Goal: Use online tool/utility: Utilize a website feature to perform a specific function

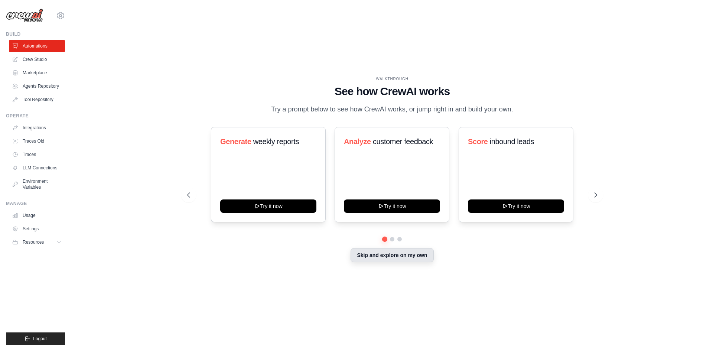
click at [397, 255] on button "Skip and explore on my own" at bounding box center [392, 255] width 83 height 14
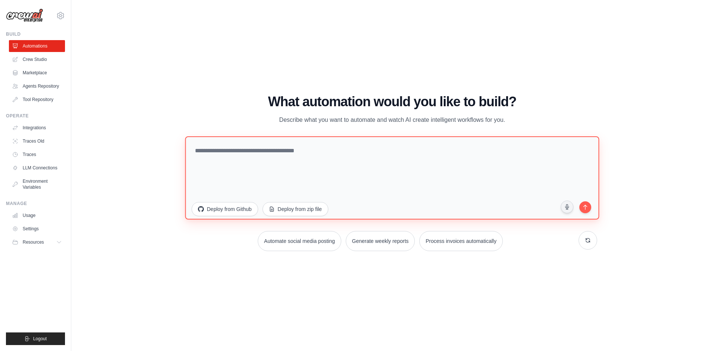
click at [303, 178] on textarea at bounding box center [392, 177] width 414 height 83
click at [360, 172] on textarea at bounding box center [392, 177] width 414 height 83
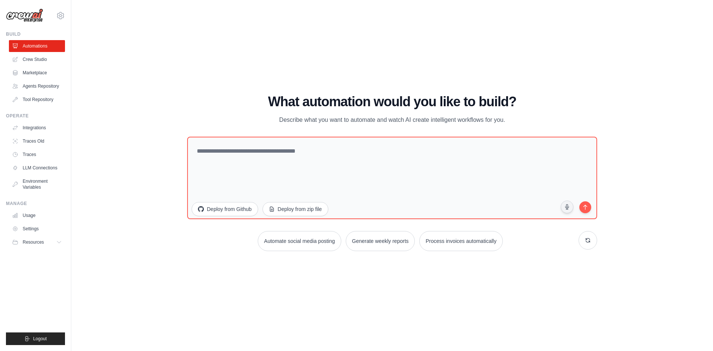
drag, startPoint x: 274, startPoint y: 115, endPoint x: 509, endPoint y: 117, distance: 234.3
click at [509, 117] on p "Describe what you want to automate and watch AI create intelligent workflows fo…" at bounding box center [392, 120] width 250 height 10
click at [528, 123] on div "What automation would you like to build? Describe what you want to automate and…" at bounding box center [392, 109] width 410 height 30
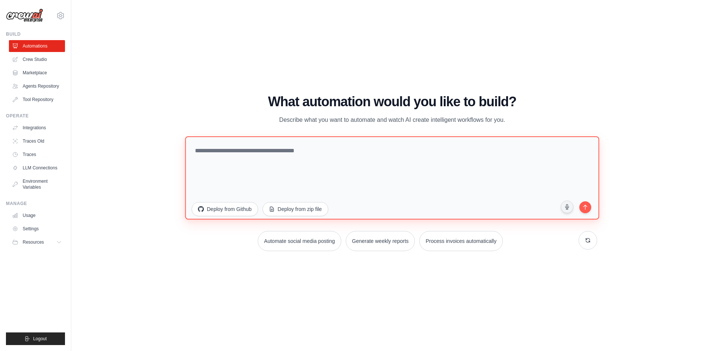
click at [464, 154] on textarea at bounding box center [392, 177] width 414 height 83
type textarea "**********"
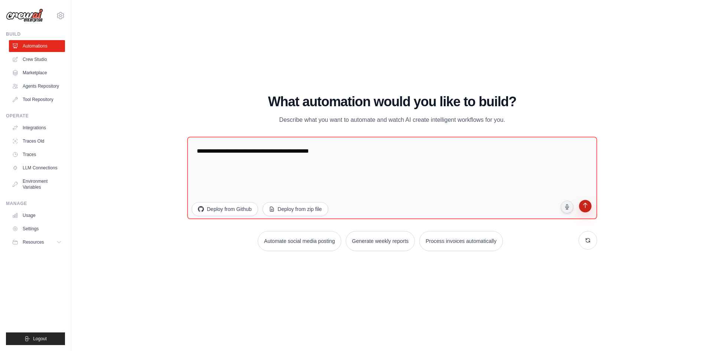
click at [587, 211] on button "submit" at bounding box center [585, 207] width 14 height 14
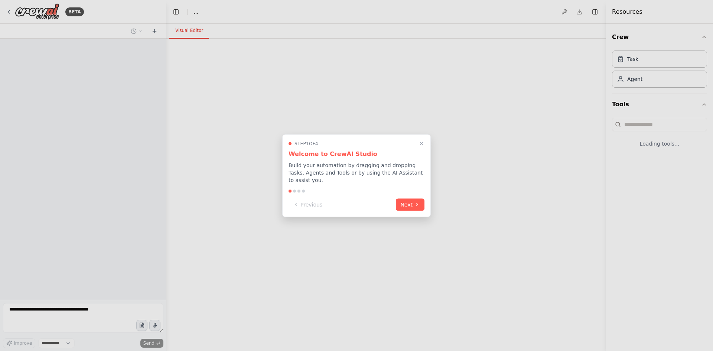
select select "****"
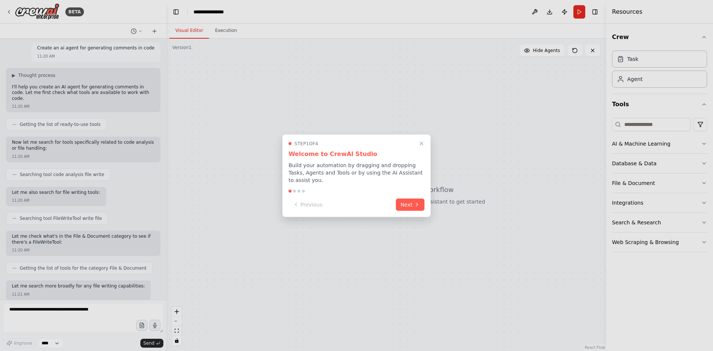
scroll to position [40, 0]
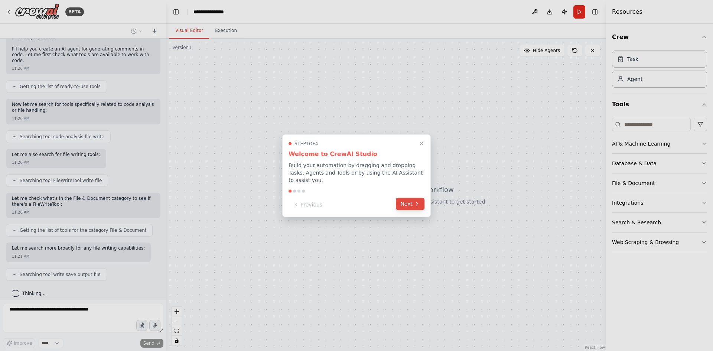
click at [416, 201] on icon at bounding box center [417, 204] width 6 height 6
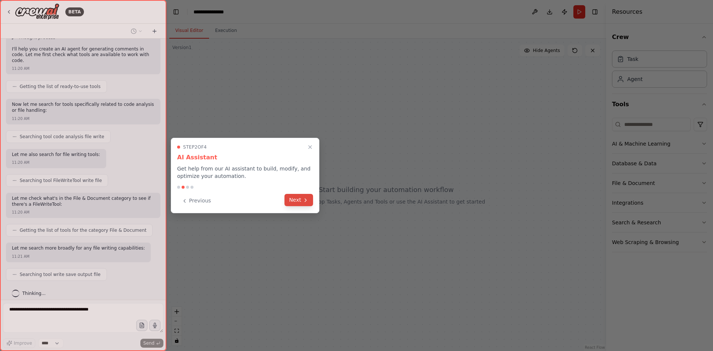
click at [303, 201] on icon at bounding box center [306, 200] width 6 height 6
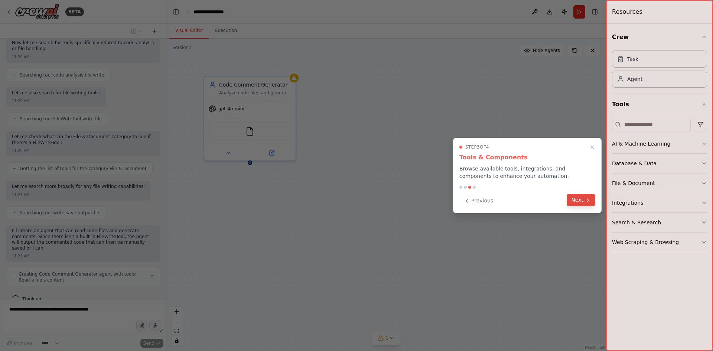
scroll to position [108, 0]
click at [569, 200] on button "Next" at bounding box center [581, 200] width 29 height 12
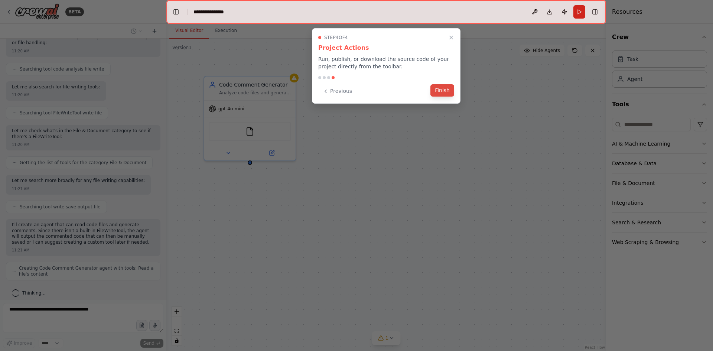
click at [448, 92] on button "Finish" at bounding box center [442, 90] width 24 height 12
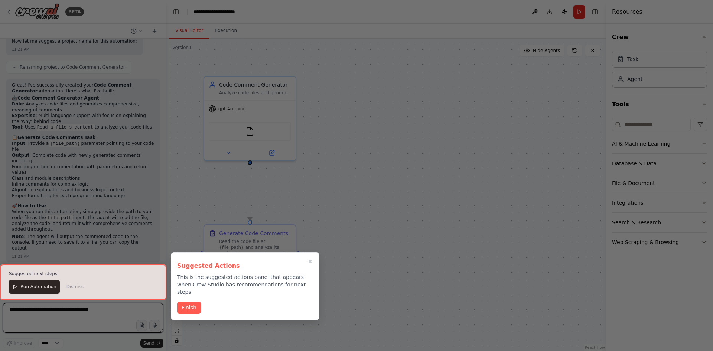
scroll to position [464, 0]
click at [187, 305] on button "Finish" at bounding box center [189, 307] width 24 height 12
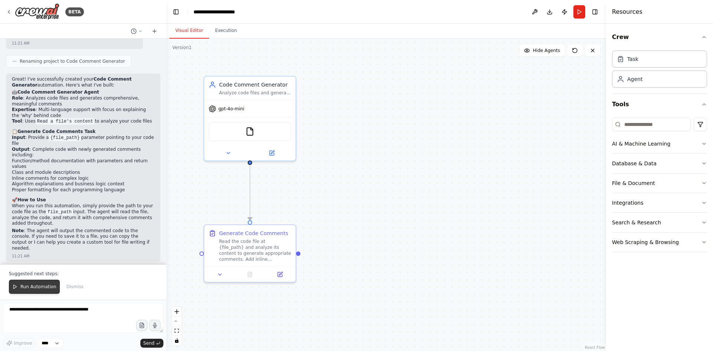
click at [23, 283] on button "Run Automation" at bounding box center [34, 287] width 51 height 14
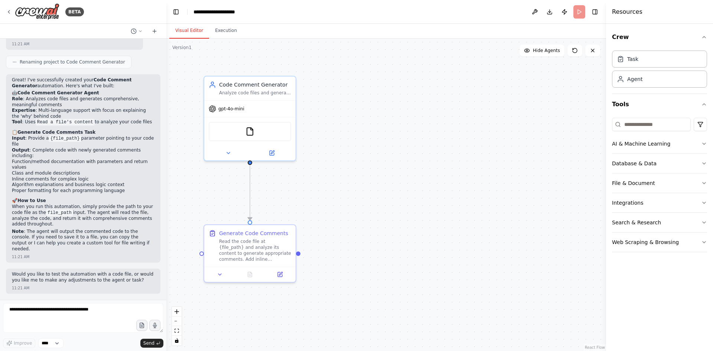
scroll to position [429, 0]
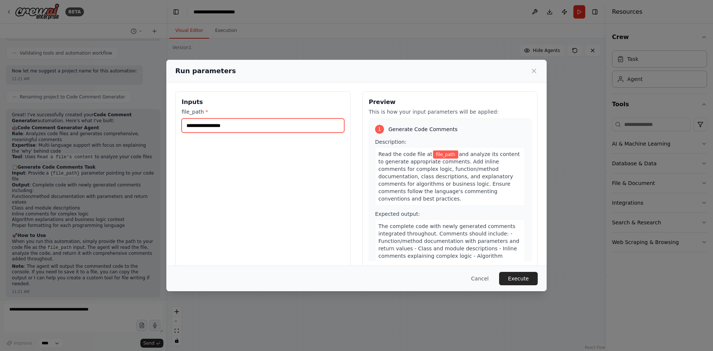
click at [266, 128] on input "file_path *" at bounding box center [263, 125] width 163 height 14
click at [211, 127] on input "file_path *" at bounding box center [263, 125] width 163 height 14
click at [436, 151] on span "file_path" at bounding box center [445, 154] width 25 height 8
click at [312, 121] on input "file_path *" at bounding box center [263, 125] width 163 height 14
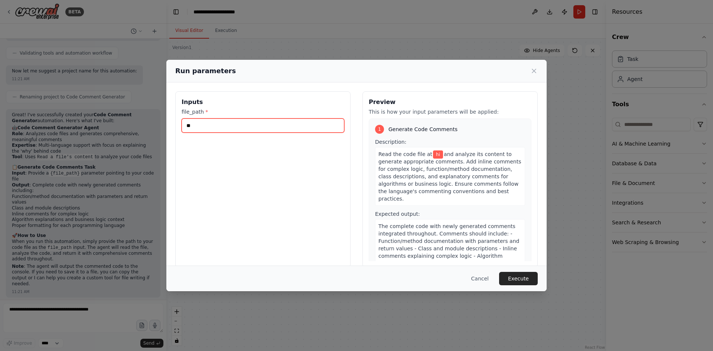
type input "**"
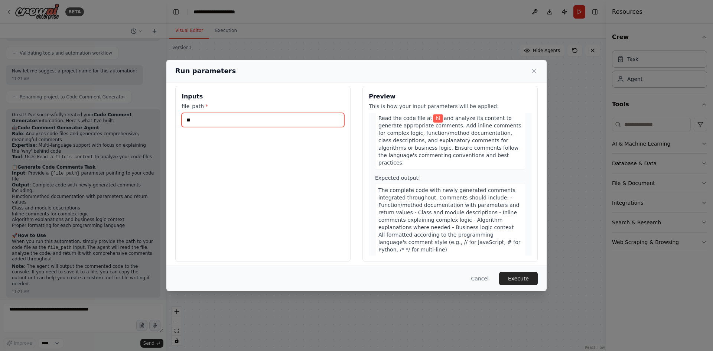
scroll to position [10, 0]
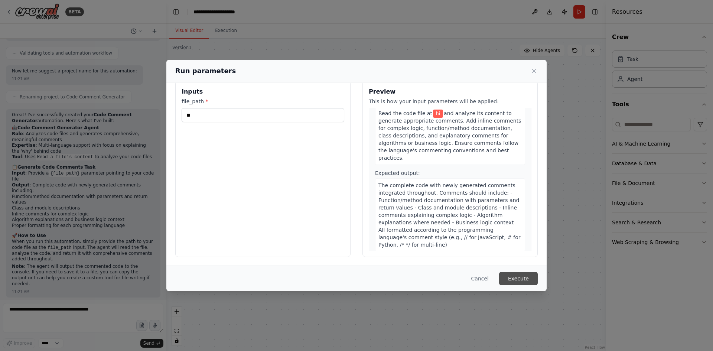
click at [521, 276] on button "Execute" at bounding box center [518, 278] width 39 height 13
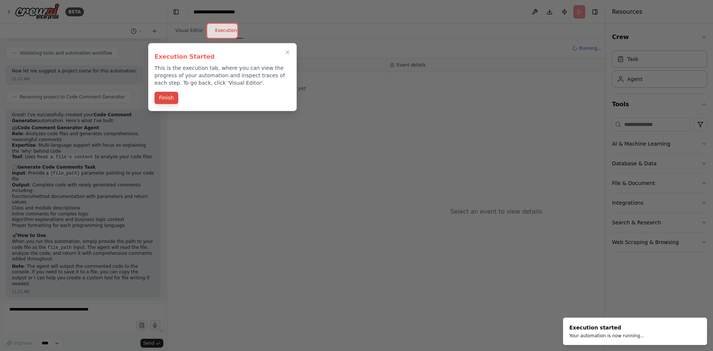
click at [171, 97] on button "Finish" at bounding box center [166, 98] width 24 height 12
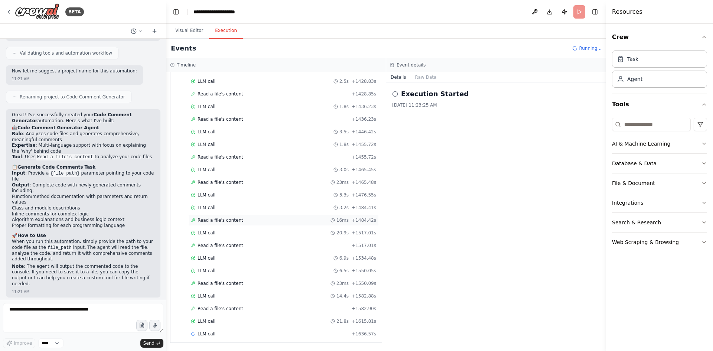
scroll to position [4821, 0]
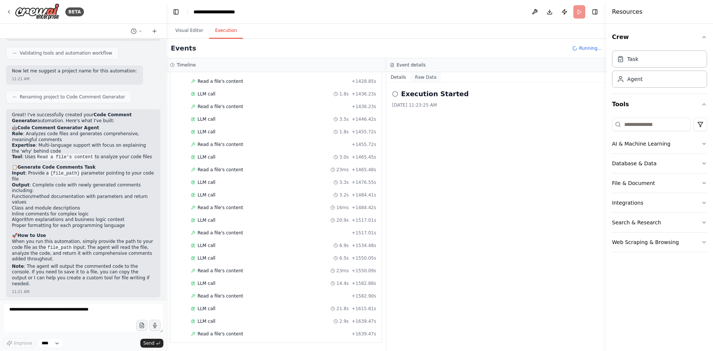
click at [424, 78] on button "Raw Data" at bounding box center [426, 77] width 30 height 10
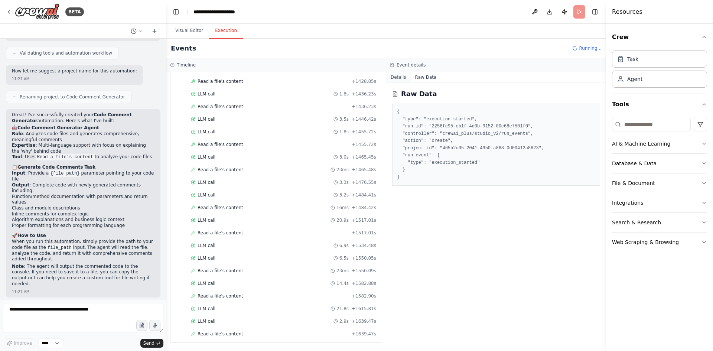
click at [403, 76] on button "Details" at bounding box center [398, 77] width 25 height 10
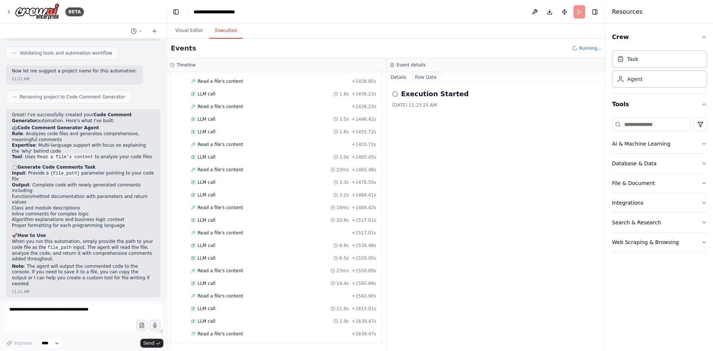
click at [423, 74] on button "Raw Data" at bounding box center [426, 77] width 30 height 10
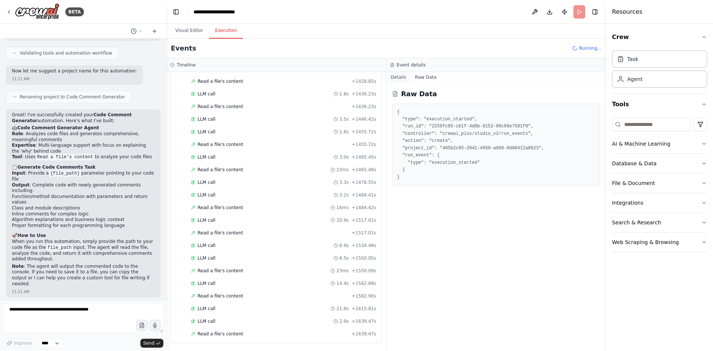
click at [398, 81] on button "Details" at bounding box center [398, 77] width 25 height 10
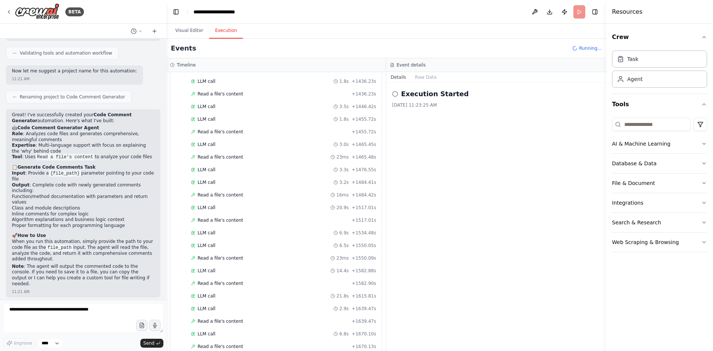
scroll to position [4846, 0]
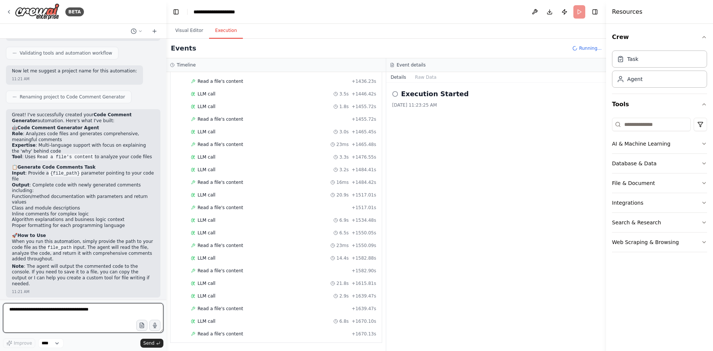
click at [58, 313] on textarea at bounding box center [83, 318] width 160 height 30
type textarea "*"
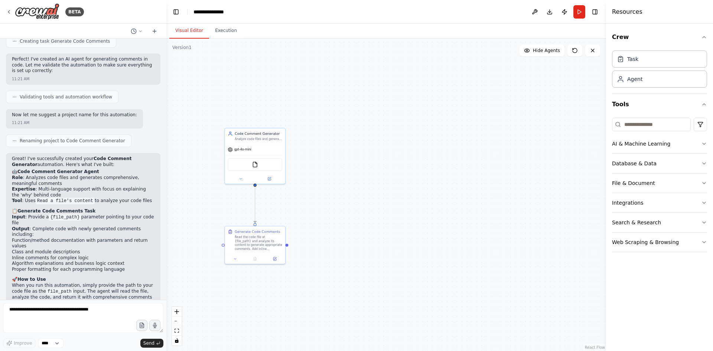
scroll to position [429, 0]
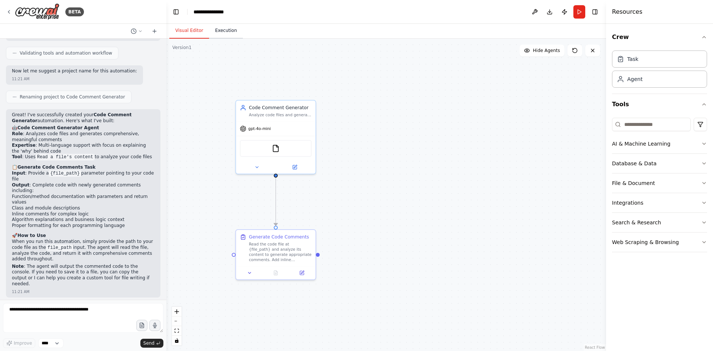
click at [219, 33] on button "Execution" at bounding box center [226, 31] width 34 height 16
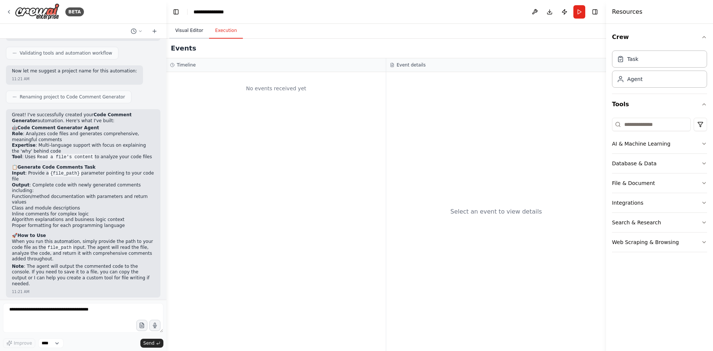
click at [183, 29] on button "Visual Editor" at bounding box center [189, 31] width 40 height 16
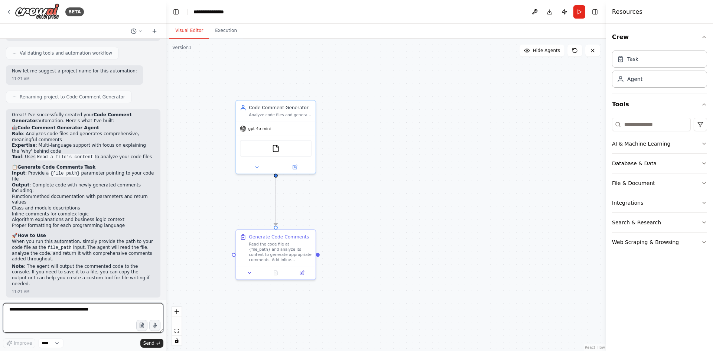
click at [97, 311] on textarea at bounding box center [83, 318] width 160 height 30
click at [179, 30] on button "Visual Editor" at bounding box center [189, 31] width 40 height 16
click at [89, 94] on span "Renaming project to Code Comment Generator" at bounding box center [72, 97] width 105 height 6
click at [25, 94] on span "Renaming project to Code Comment Generator" at bounding box center [72, 97] width 105 height 6
click at [73, 267] on div "Create an ai agent for generating comments in code 11:20 AM ▶ Thought process I…" at bounding box center [83, 169] width 166 height 261
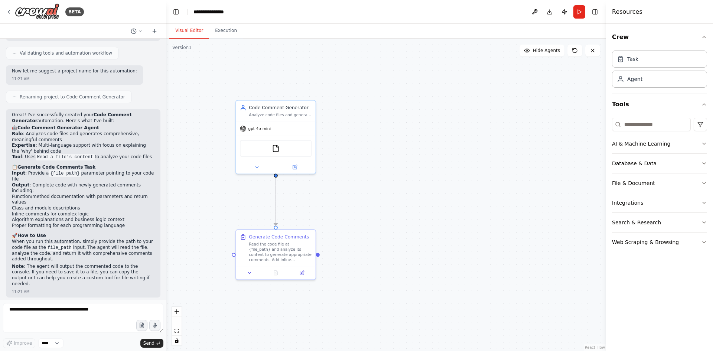
click at [77, 306] on p "Would you like to test the automation with a code file, or would you like me to…" at bounding box center [83, 312] width 143 height 12
click at [648, 61] on div "Task" at bounding box center [659, 58] width 95 height 17
click at [552, 54] on button "Hide Agents" at bounding box center [542, 51] width 45 height 12
click at [552, 54] on button "Show Agents" at bounding box center [541, 51] width 47 height 12
click at [53, 346] on select "****" at bounding box center [50, 343] width 25 height 10
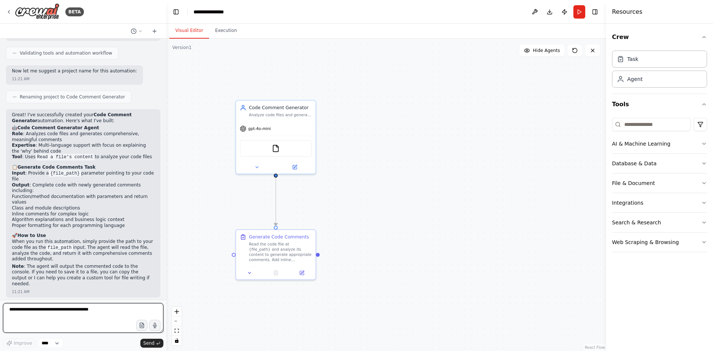
click at [77, 318] on textarea at bounding box center [83, 318] width 160 height 30
click at [136, 30] on icon at bounding box center [134, 31] width 6 height 6
click at [138, 45] on span "Today 11:20 AM" at bounding box center [147, 46] width 31 height 6
click at [222, 121] on div ".deletable-edge-delete-btn { width: 20px; height: 20px; border: 0px solid #ffff…" at bounding box center [386, 195] width 440 height 312
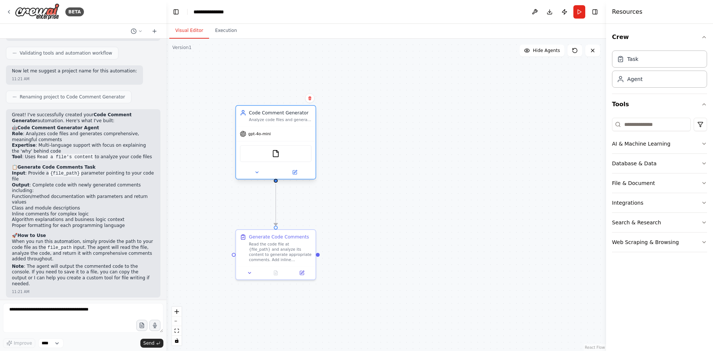
drag, startPoint x: 292, startPoint y: 118, endPoint x: 295, endPoint y: 123, distance: 5.9
click at [295, 123] on div "Code Comment Generator Analyze code files and generate comprehensive, clear, an…" at bounding box center [275, 116] width 79 height 21
click at [363, 108] on div ".deletable-edge-delete-btn { width: 20px; height: 20px; border: 0px solid #ffff…" at bounding box center [386, 195] width 440 height 312
click at [579, 14] on button "Run" at bounding box center [579, 11] width 12 height 13
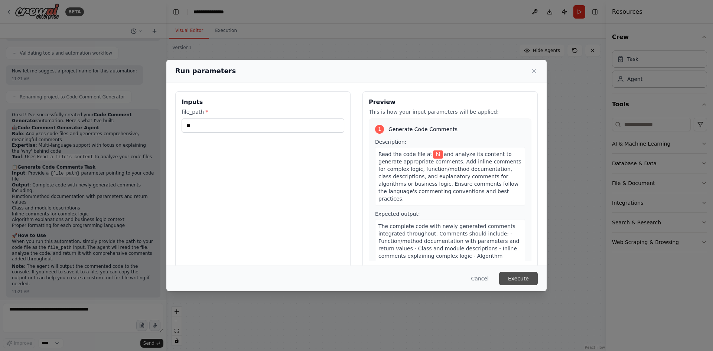
click at [523, 280] on button "Execute" at bounding box center [518, 278] width 39 height 13
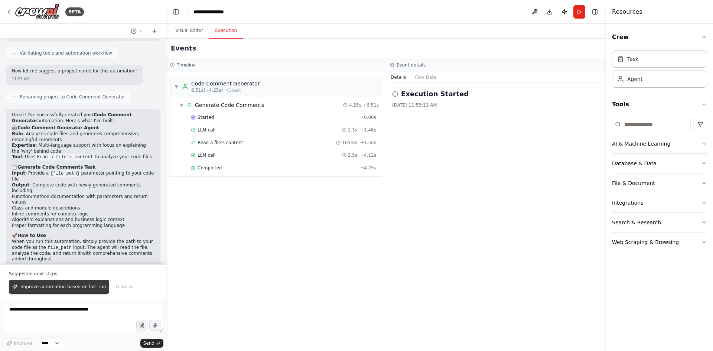
click at [71, 293] on button "Improve automation based on last run" at bounding box center [59, 287] width 100 height 14
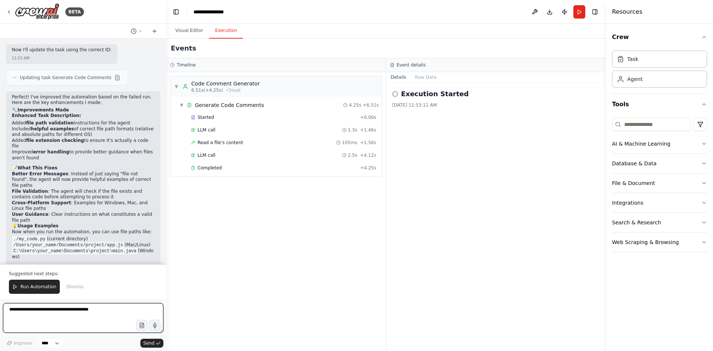
scroll to position [869, 0]
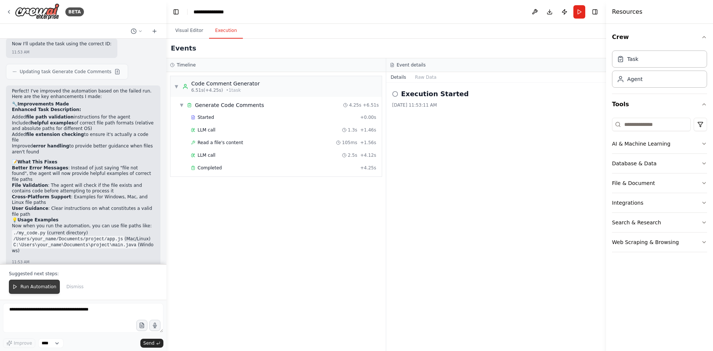
click at [27, 284] on span "Run Automation" at bounding box center [38, 287] width 36 height 6
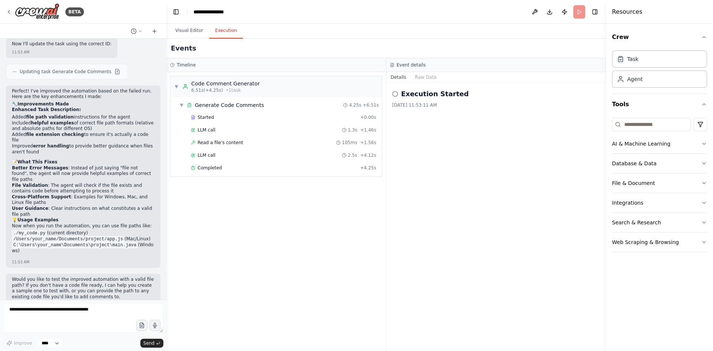
scroll to position [833, 0]
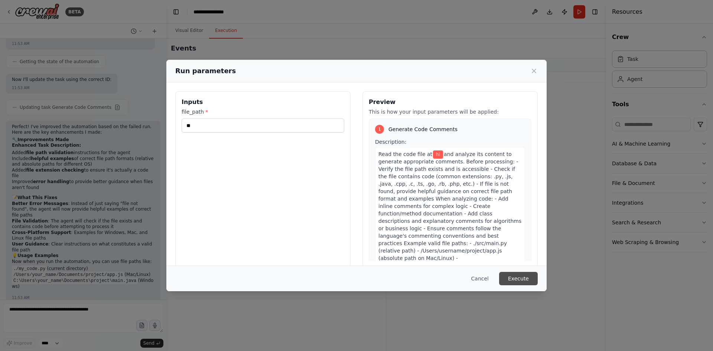
click at [521, 280] on button "Execute" at bounding box center [518, 278] width 39 height 13
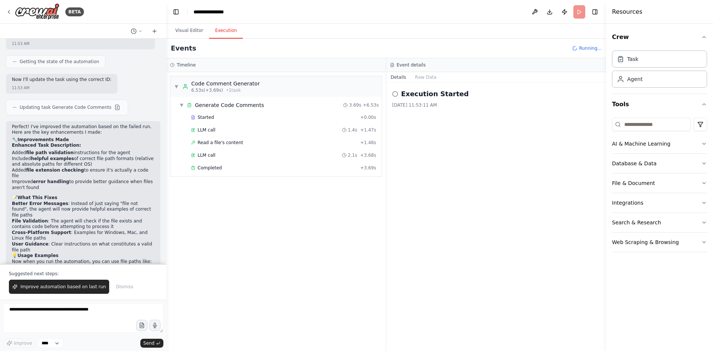
scroll to position [869, 0]
